Goal: Check status

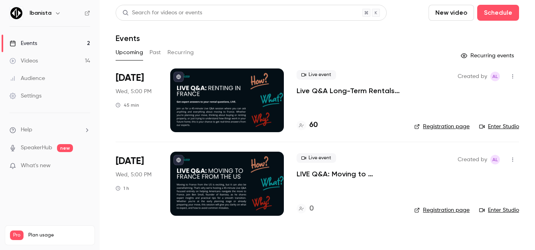
click at [314, 125] on h4 "60" at bounding box center [313, 125] width 8 height 11
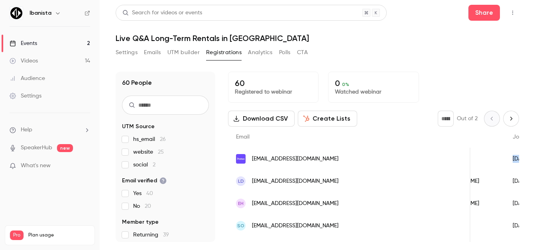
drag, startPoint x: 428, startPoint y: 155, endPoint x: 517, endPoint y: 163, distance: 89.6
click at [517, 163] on div "60 Registered to webinar 0 0 % Watched webinar Download CSV Create Lists * Out …" at bounding box center [373, 157] width 291 height 171
drag, startPoint x: 495, startPoint y: 159, endPoint x: 479, endPoint y: 156, distance: 17.0
click at [535, 163] on main "Search for videos or events Share Live Q&A Long-Term Rentals in [GEOGRAPHIC_DAT…" at bounding box center [317, 125] width 435 height 250
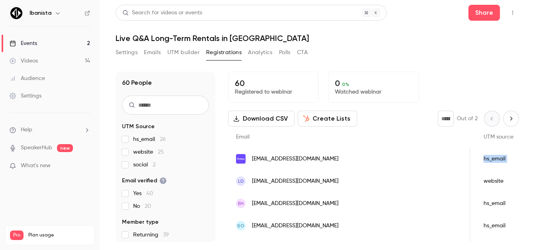
drag, startPoint x: 480, startPoint y: 156, endPoint x: 531, endPoint y: 159, distance: 50.3
click at [531, 159] on main "Search for videos or events Share Live Q&A Long-Term Rentals in [GEOGRAPHIC_DAT…" at bounding box center [317, 125] width 435 height 250
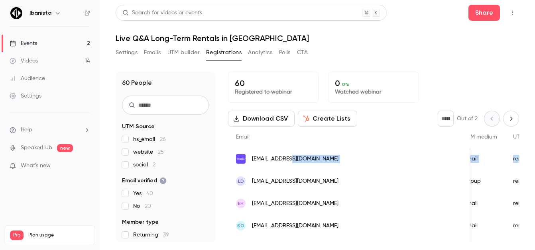
drag, startPoint x: 462, startPoint y: 160, endPoint x: 284, endPoint y: 156, distance: 177.8
click at [284, 156] on div "[EMAIL_ADDRESS][DOMAIN_NAME] [PERSON_NAME] [DATE] New No - [GEOGRAPHIC_DATA] hs…" at bounding box center [321, 159] width 1008 height 22
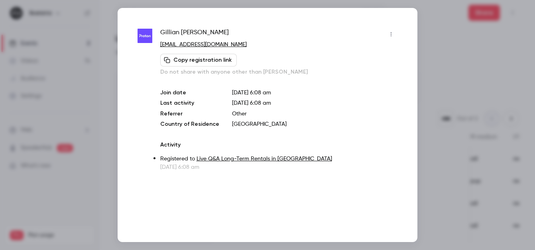
drag, startPoint x: 422, startPoint y: 43, endPoint x: 427, endPoint y: 47, distance: 6.3
click at [422, 43] on div at bounding box center [267, 125] width 535 height 250
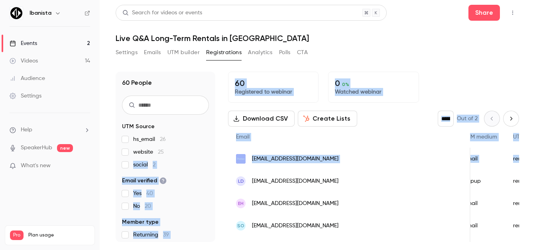
drag, startPoint x: 477, startPoint y: 166, endPoint x: 186, endPoint y: 159, distance: 290.7
click at [186, 159] on div "60 People UTM Source hs_email 26 website 25 social 2 Email verified Yes 40 No 2…" at bounding box center [317, 157] width 403 height 171
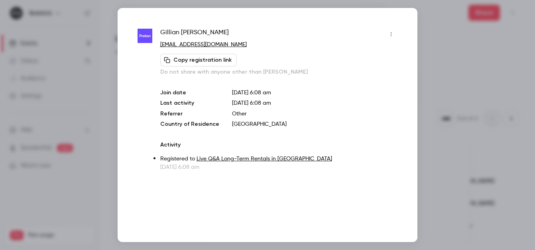
click at [459, 62] on div at bounding box center [267, 125] width 535 height 250
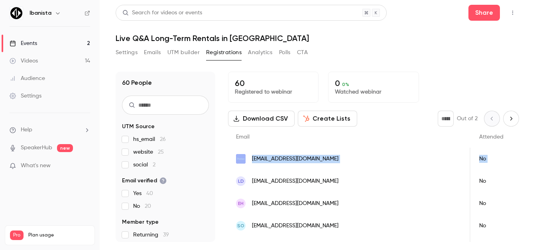
drag, startPoint x: 451, startPoint y: 147, endPoint x: 519, endPoint y: 147, distance: 68.2
click at [523, 148] on main "Search for videos or events Share Live Q&A Long-Term Rentals in [GEOGRAPHIC_DAT…" at bounding box center [317, 125] width 435 height 250
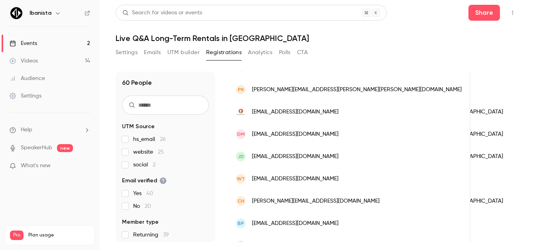
scroll to position [471, 0]
